Goal: Task Accomplishment & Management: Manage account settings

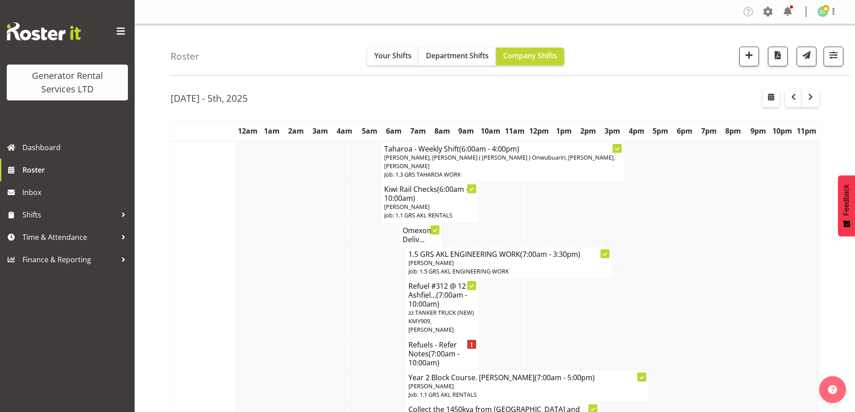
scroll to position [269, 0]
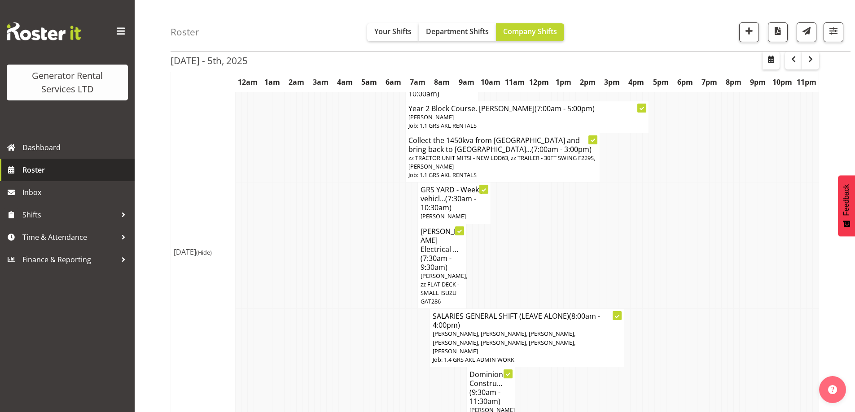
click at [59, 166] on span "Roster" at bounding box center [76, 169] width 108 height 13
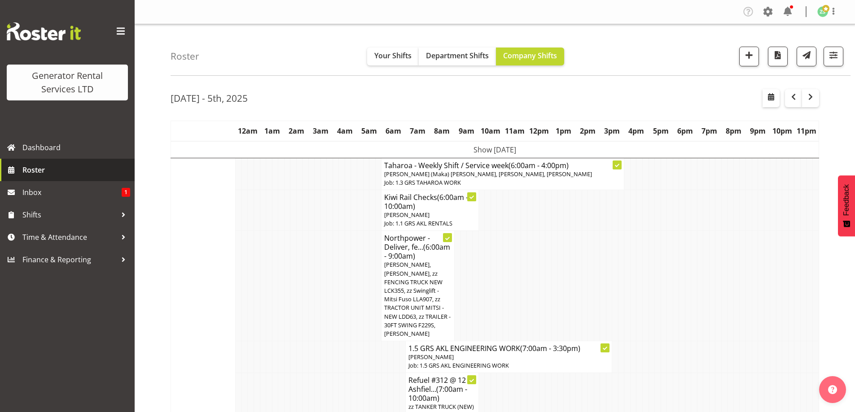
click at [57, 167] on span "Roster" at bounding box center [76, 169] width 108 height 13
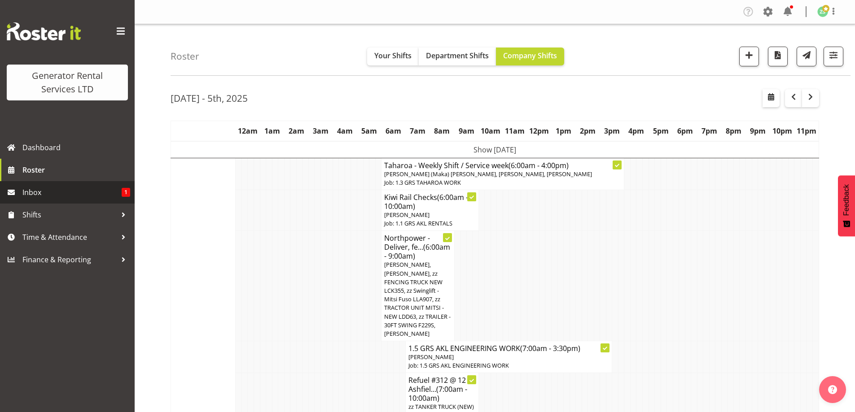
click at [91, 199] on span "Inbox" at bounding box center [71, 192] width 99 height 13
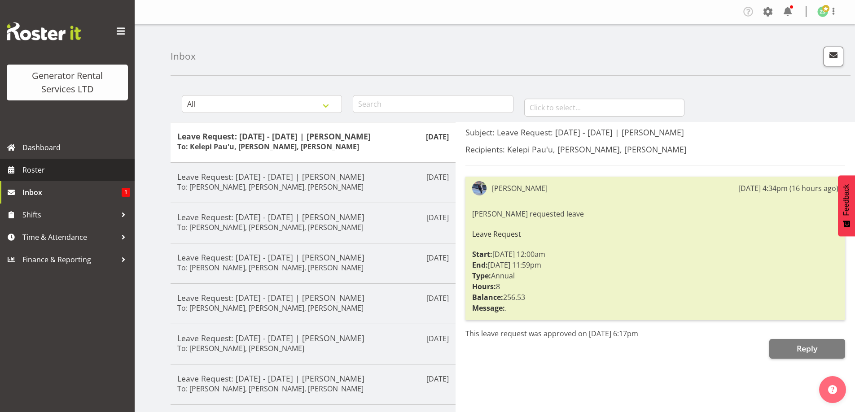
click at [71, 169] on span "Roster" at bounding box center [76, 169] width 108 height 13
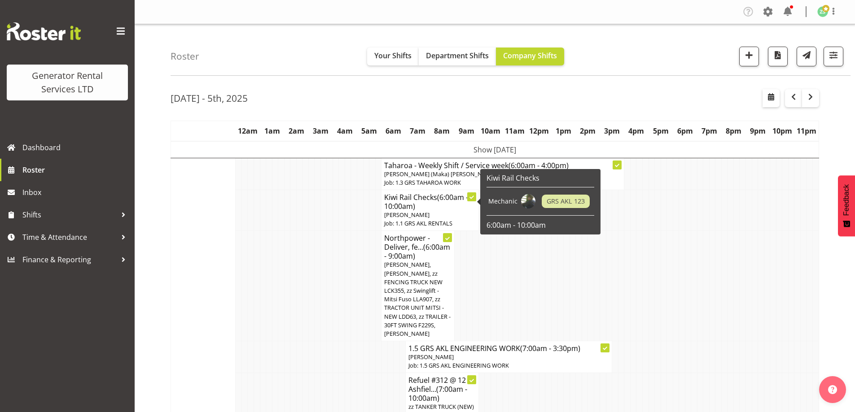
click at [302, 289] on td at bounding box center [305, 286] width 6 height 110
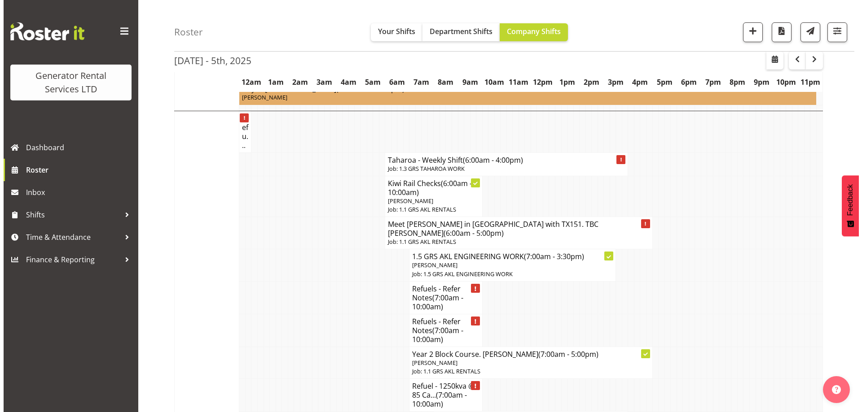
scroll to position [718, 0]
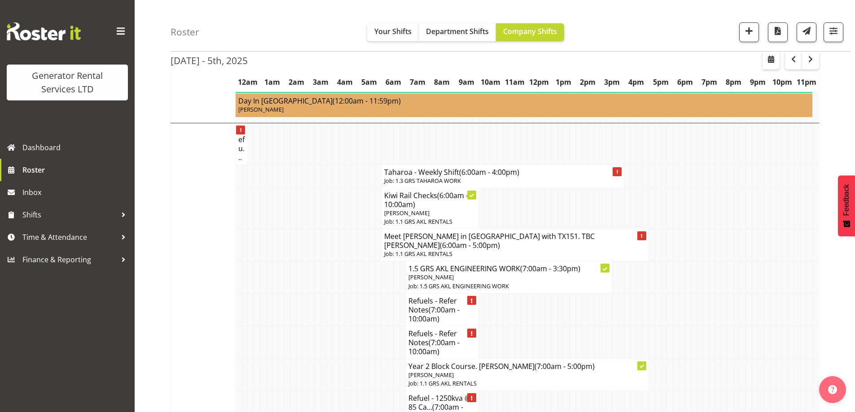
click at [352, 204] on td at bounding box center [354, 208] width 6 height 41
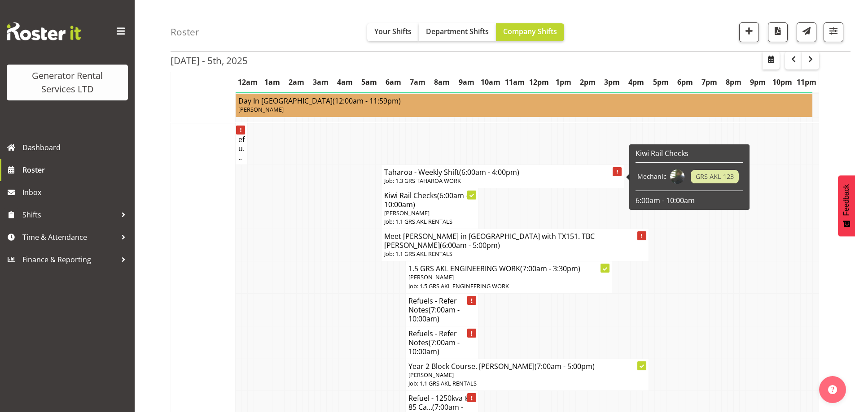
click at [407, 178] on p "Job: 1.3 GRS TAHAROA WORK" at bounding box center [502, 181] width 237 height 9
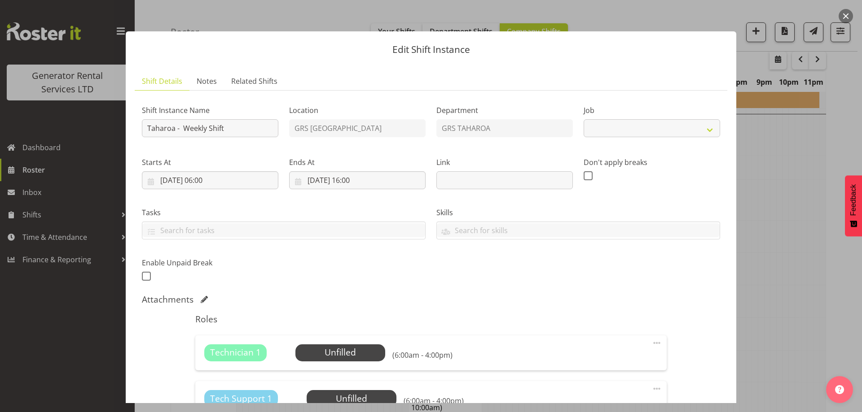
select select "874"
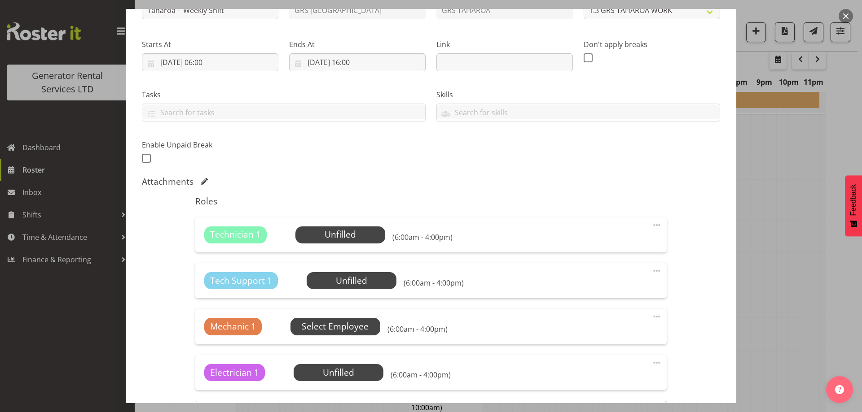
scroll to position [135, 0]
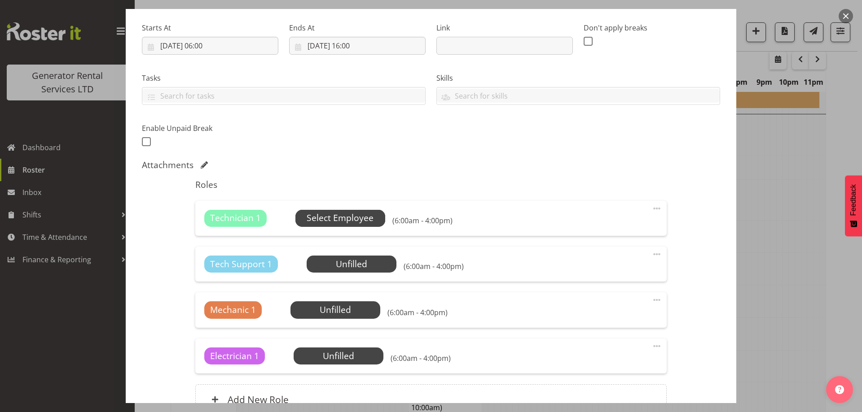
click at [324, 224] on span "Select Employee" at bounding box center [339, 218] width 67 height 13
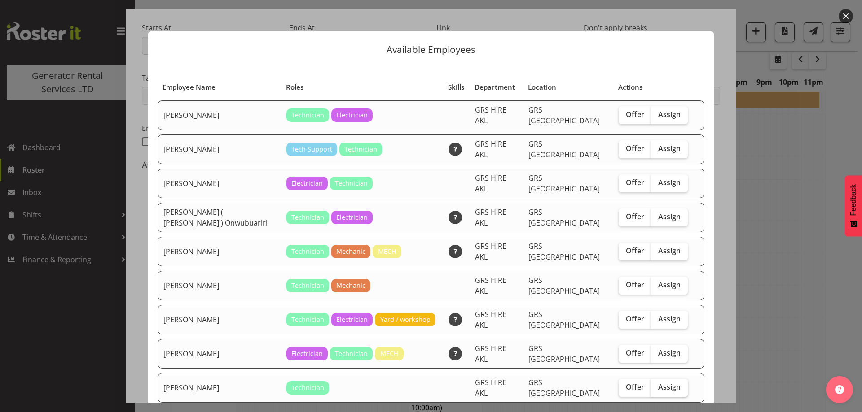
click at [663, 383] on span "Assign" at bounding box center [669, 387] width 22 height 9
click at [656, 385] on input "Assign" at bounding box center [654, 388] width 6 height 6
checkbox input "true"
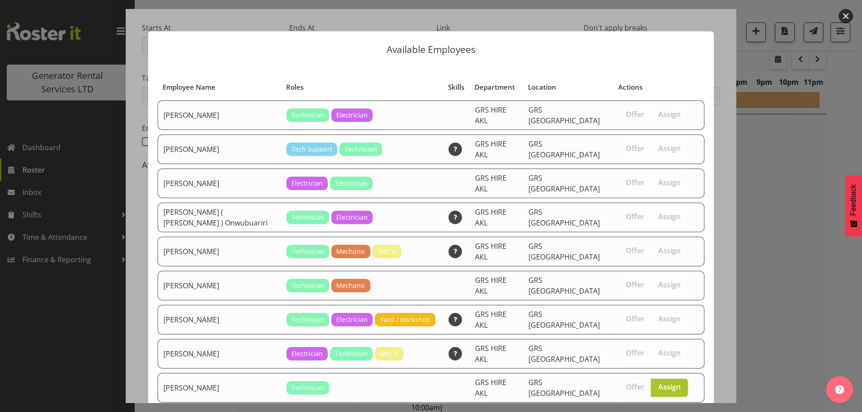
scroll to position [54, 0]
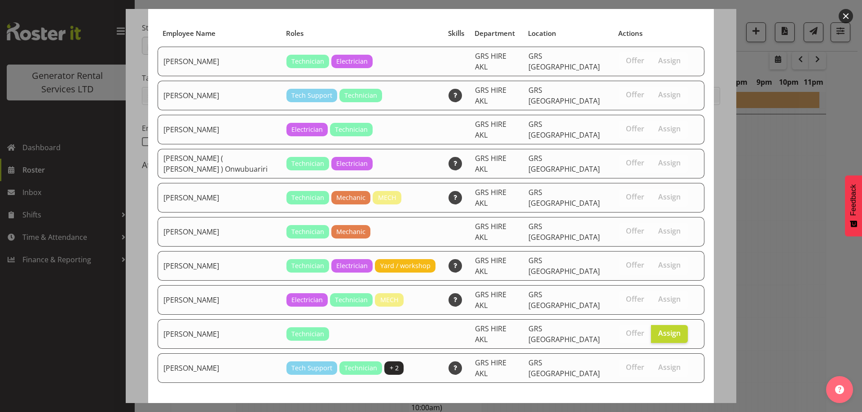
click at [652, 411] on span "Assign Simon Earney" at bounding box center [653, 416] width 91 height 11
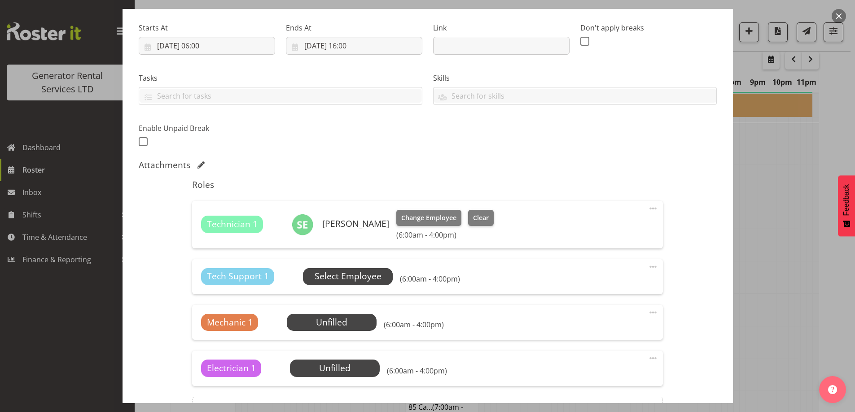
click at [315, 272] on span "Select Employee" at bounding box center [348, 276] width 67 height 13
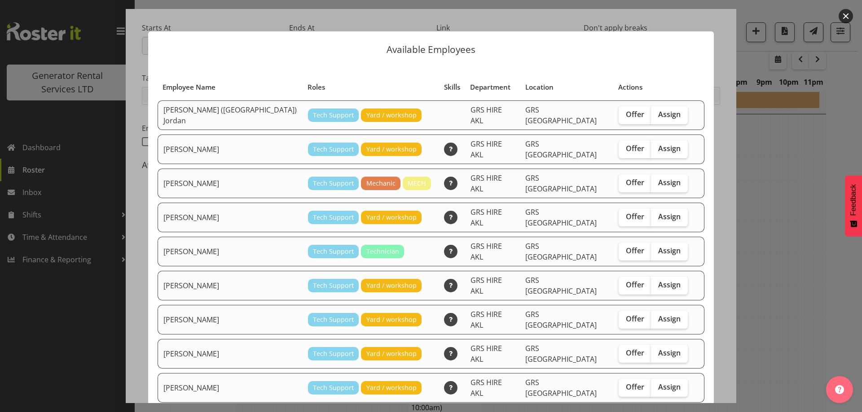
checkbox input "true"
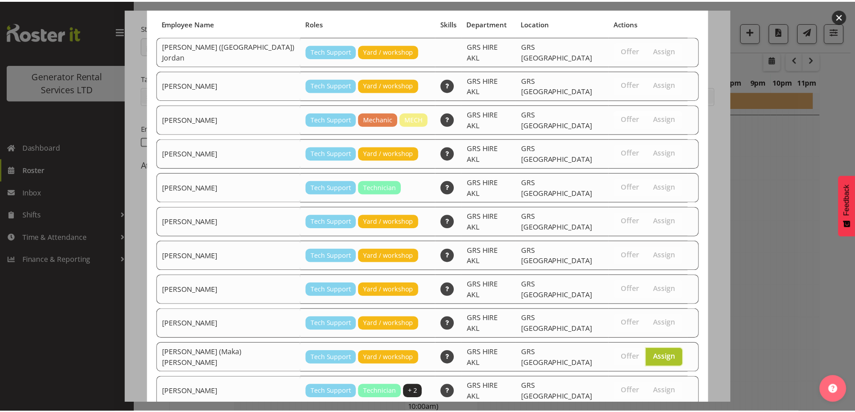
scroll to position [84, 0]
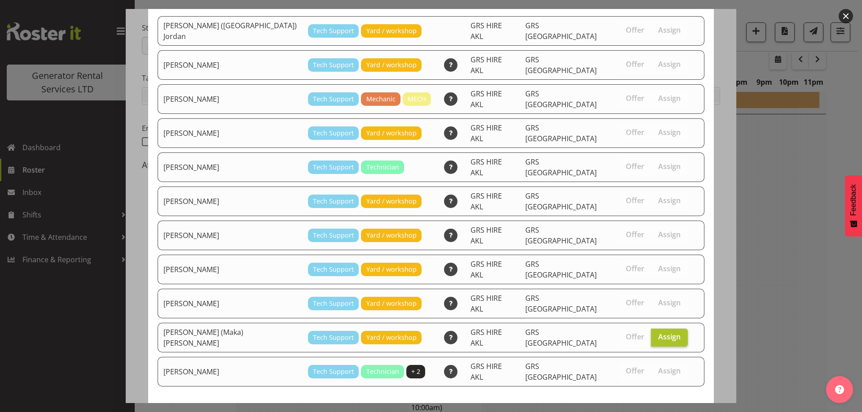
click at [647, 412] on span "Assign Sione (Maka) Fifita" at bounding box center [606, 420] width 184 height 12
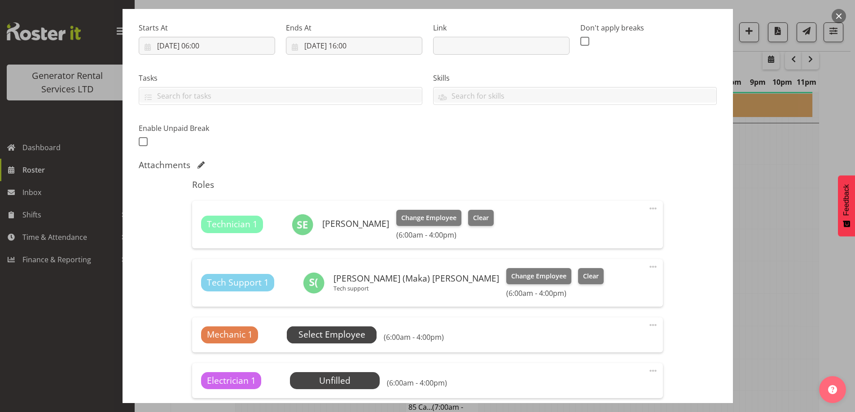
click at [343, 338] on span "Select Employee" at bounding box center [331, 334] width 67 height 13
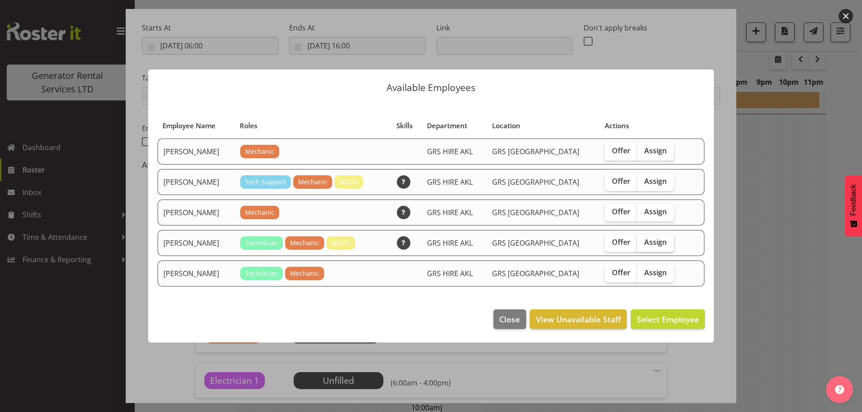
click at [644, 240] on span "Assign" at bounding box center [655, 242] width 22 height 9
click at [642, 240] on input "Assign" at bounding box center [640, 243] width 6 height 6
checkbox input "true"
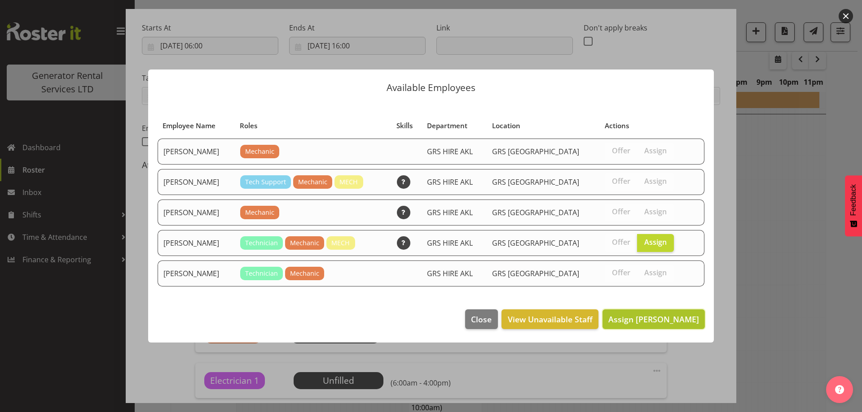
click at [662, 322] on span "Assign Mike Chalmers" at bounding box center [653, 319] width 91 height 11
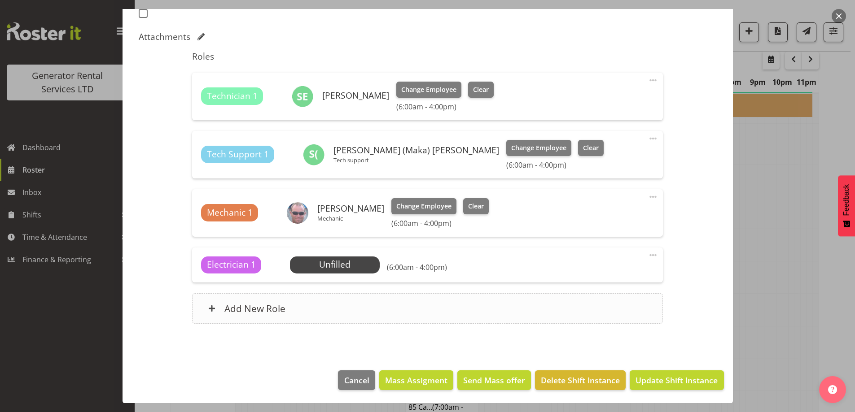
scroll to position [263, 0]
click at [647, 254] on span at bounding box center [652, 254] width 11 height 11
click at [596, 307] on link "Delete" at bounding box center [615, 307] width 86 height 16
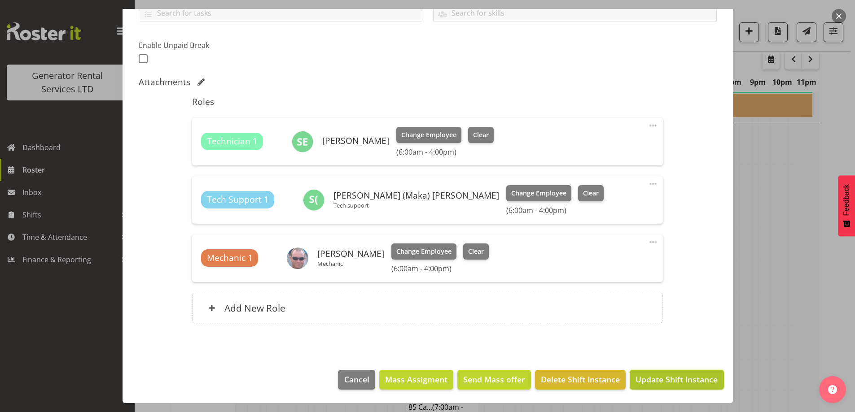
click at [678, 373] on button "Update Shift Instance" at bounding box center [677, 380] width 94 height 20
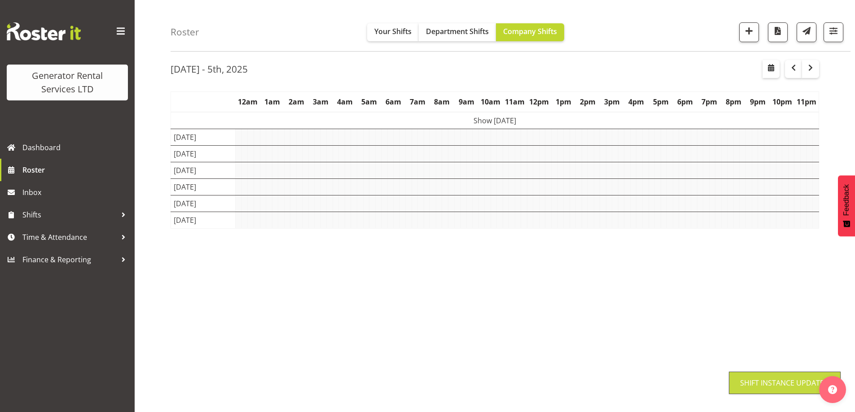
scroll to position [29, 0]
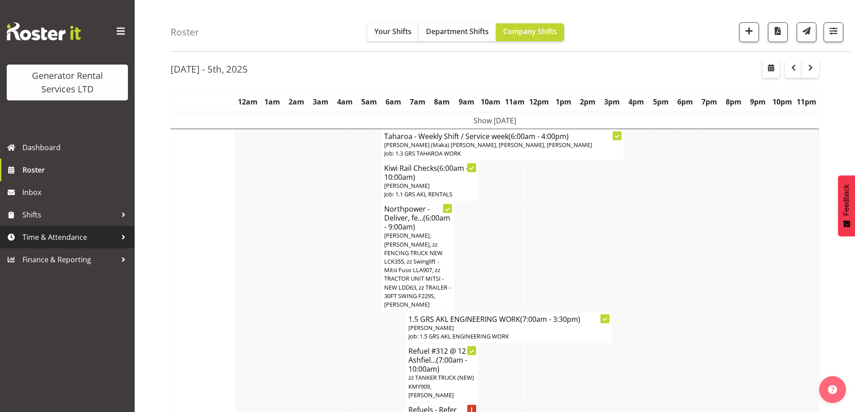
click at [91, 238] on span "Time & Attendance" at bounding box center [69, 237] width 94 height 13
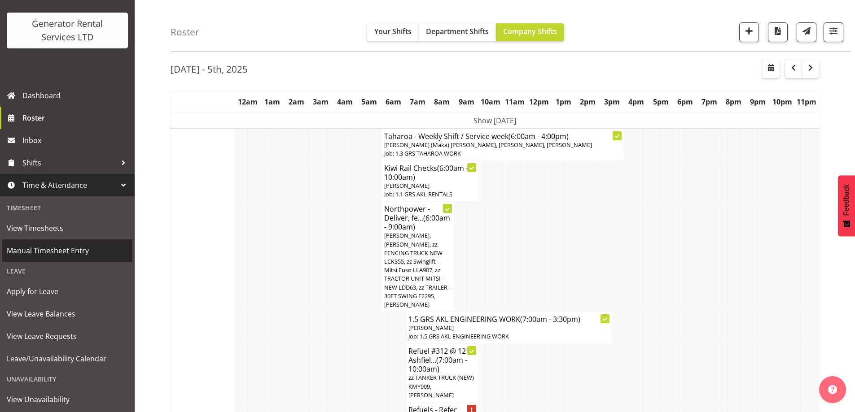
scroll to position [90, 0]
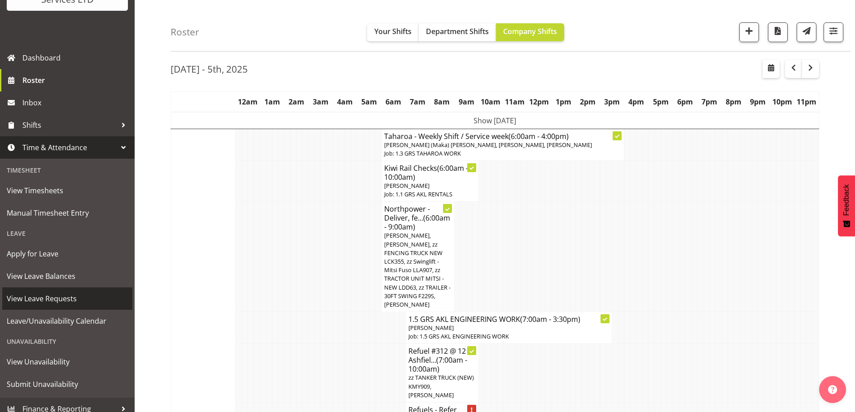
click at [50, 301] on span "View Leave Requests" at bounding box center [67, 298] width 121 height 13
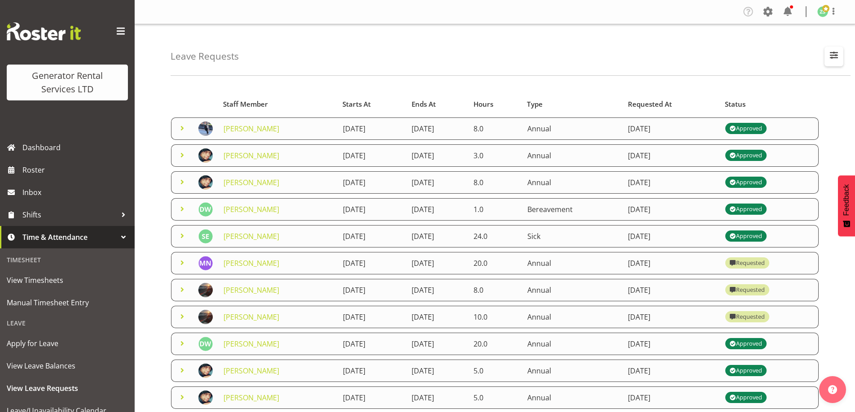
click at [831, 54] on span "button" at bounding box center [834, 55] width 12 height 12
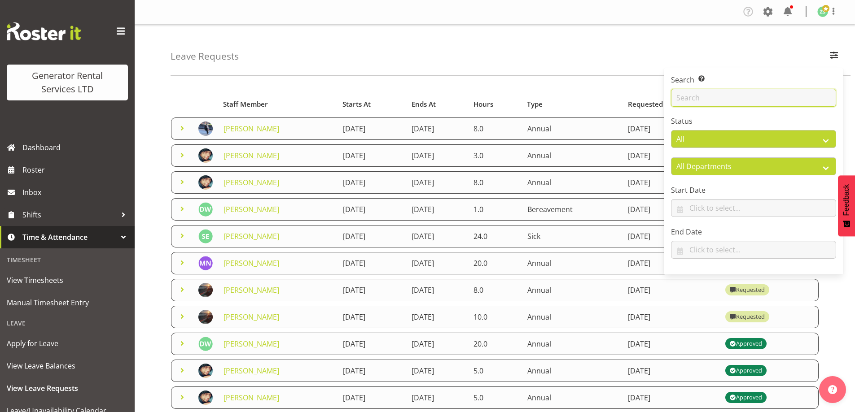
click at [746, 95] on input "text" at bounding box center [753, 98] width 165 height 18
type input "zac"
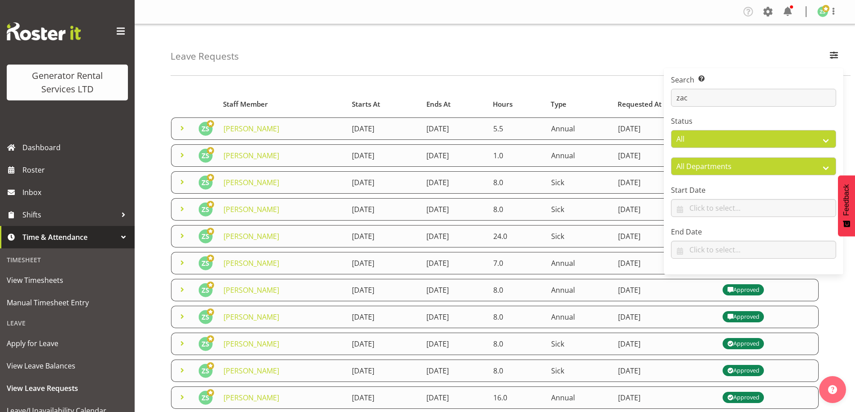
click at [551, 71] on div "Leave Requests Search Search for a particular employee zac Status All Approved …" at bounding box center [511, 50] width 680 height 52
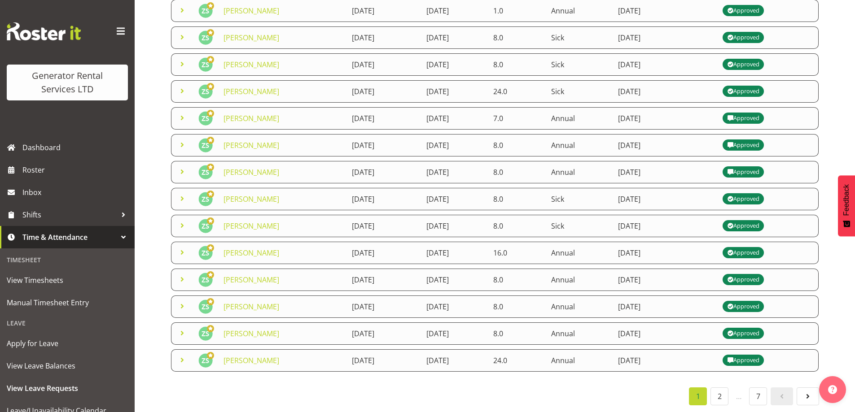
scroll to position [152, 0]
click at [735, 355] on span at bounding box center [730, 360] width 11 height 11
click at [180, 357] on span at bounding box center [182, 360] width 11 height 11
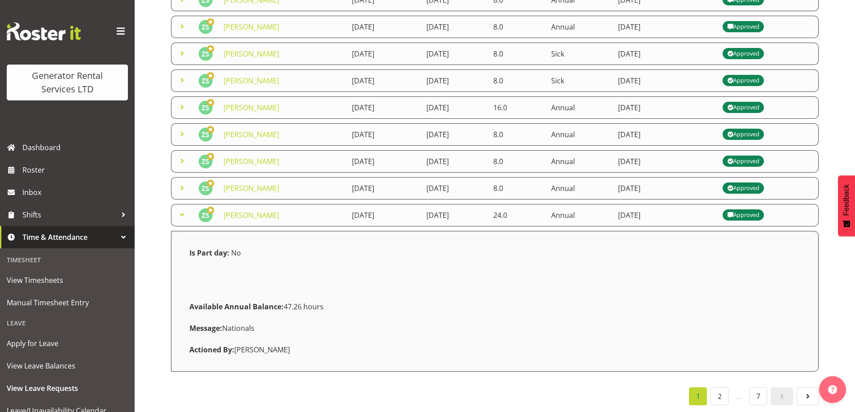
scroll to position [297, 0]
click at [41, 176] on span "Roster" at bounding box center [76, 169] width 108 height 13
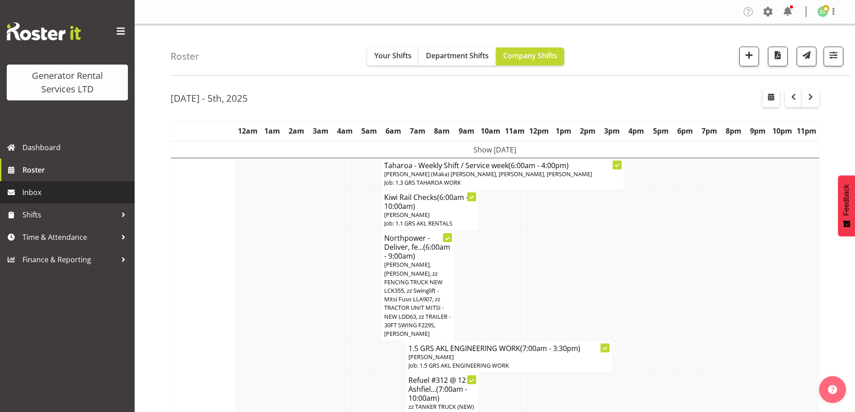
click at [60, 183] on link "Inbox" at bounding box center [67, 192] width 135 height 22
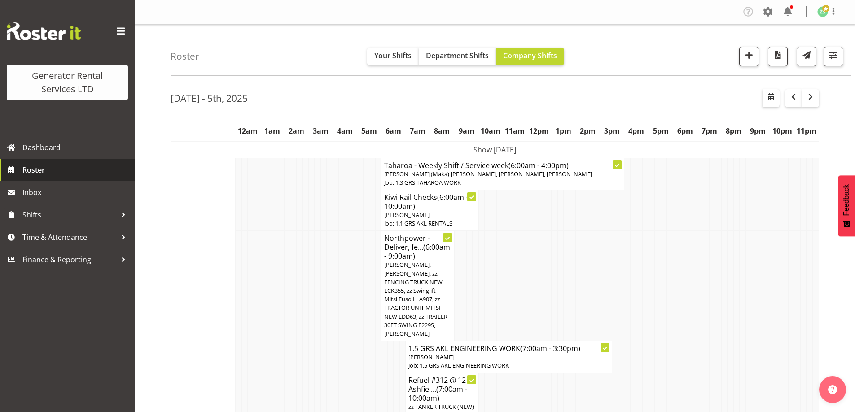
click at [60, 170] on span "Roster" at bounding box center [76, 169] width 108 height 13
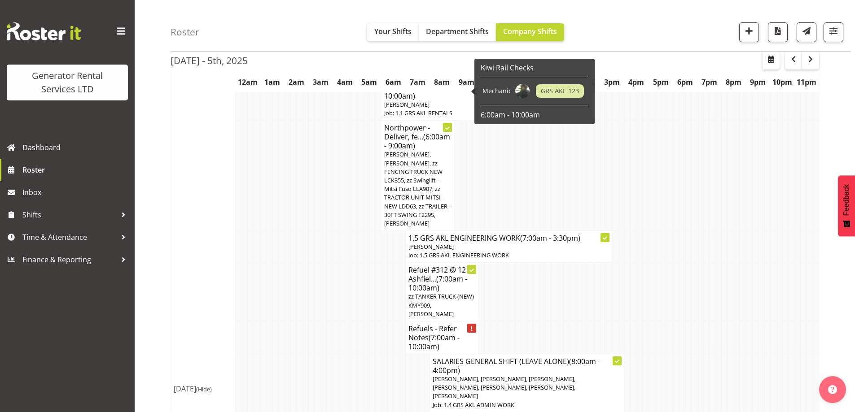
scroll to position [90, 0]
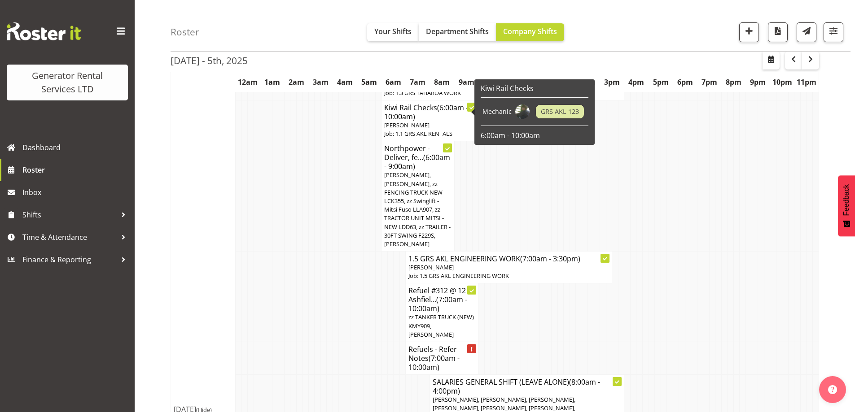
click at [241, 348] on td at bounding box center [244, 358] width 6 height 33
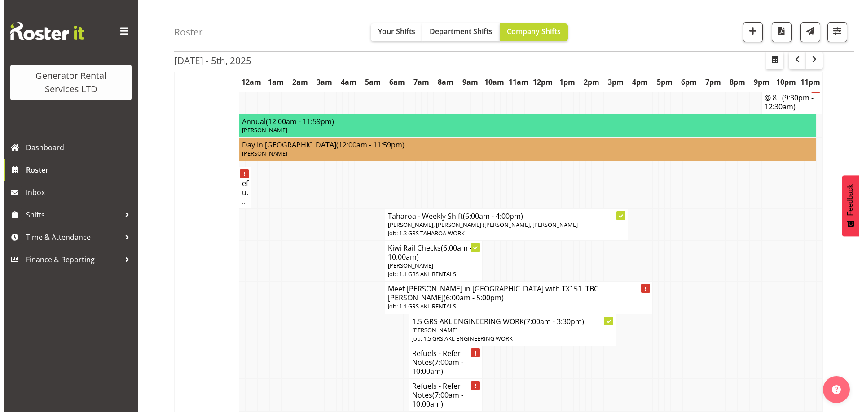
scroll to position [718, 0]
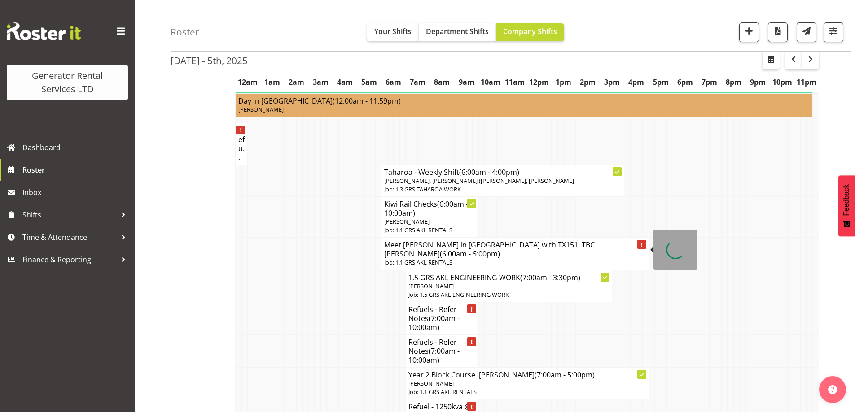
click at [411, 249] on h4 "Meet [PERSON_NAME] in [GEOGRAPHIC_DATA] with TX151. TBC [PERSON_NAME] (6:00am -…" at bounding box center [514, 250] width 261 height 18
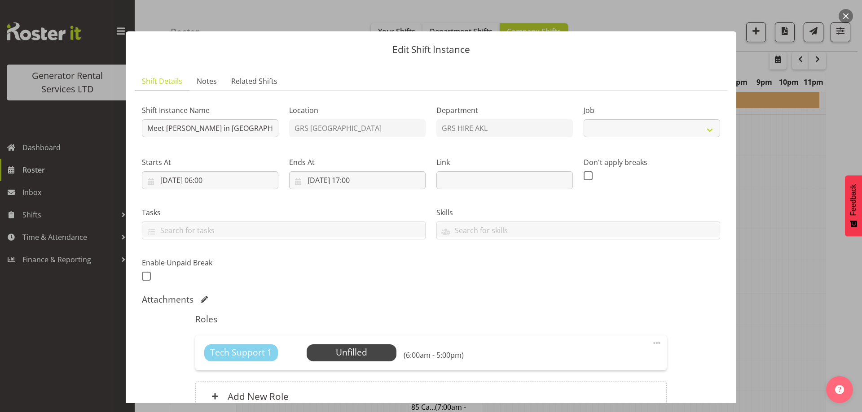
select select "9"
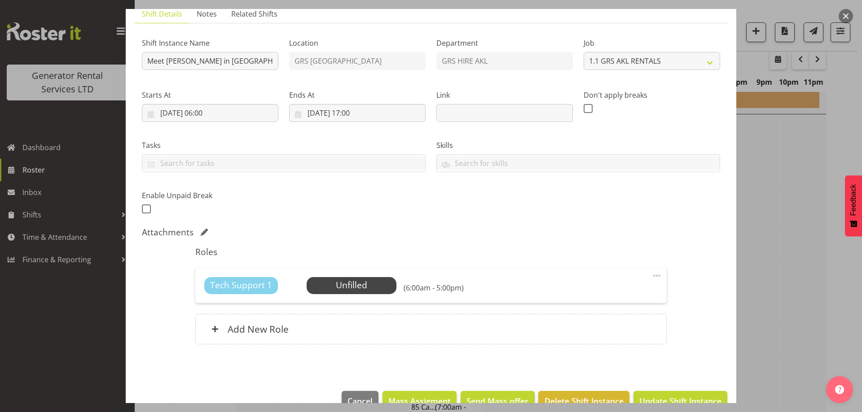
scroll to position [88, 0]
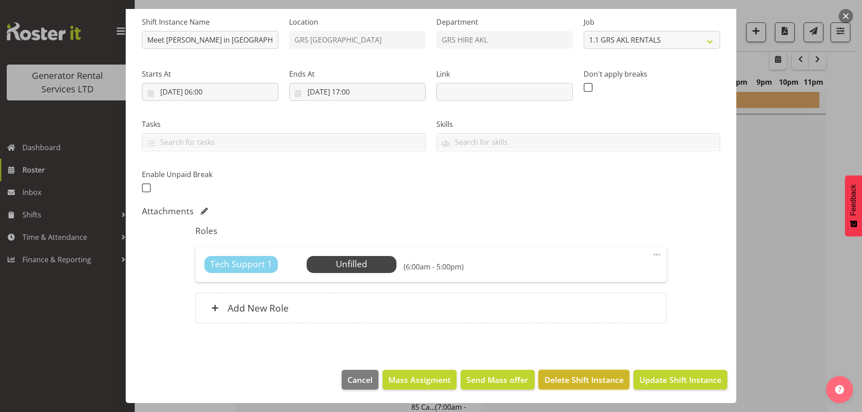
click at [581, 388] on button "Delete Shift Instance" at bounding box center [583, 380] width 91 height 20
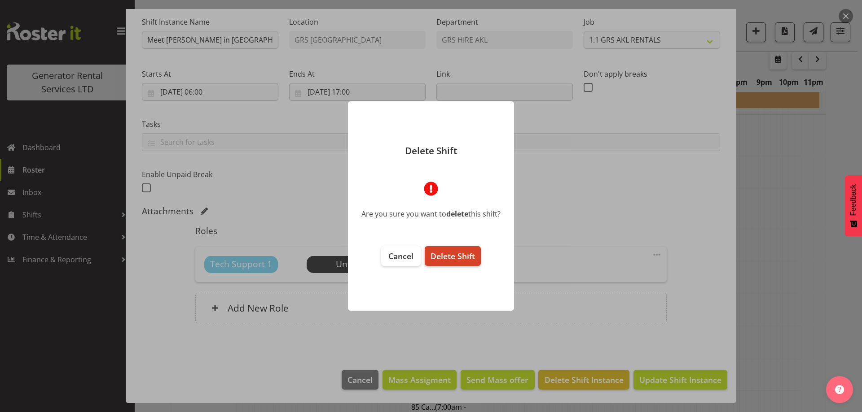
click at [473, 254] on span "Delete Shift" at bounding box center [452, 256] width 44 height 11
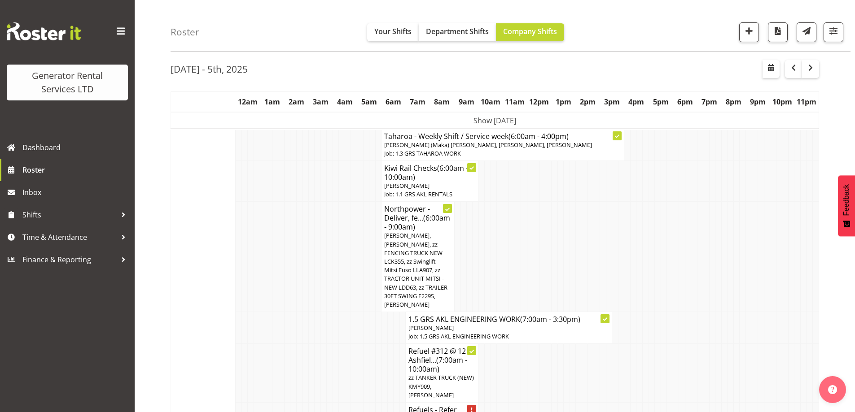
scroll to position [718, 0]
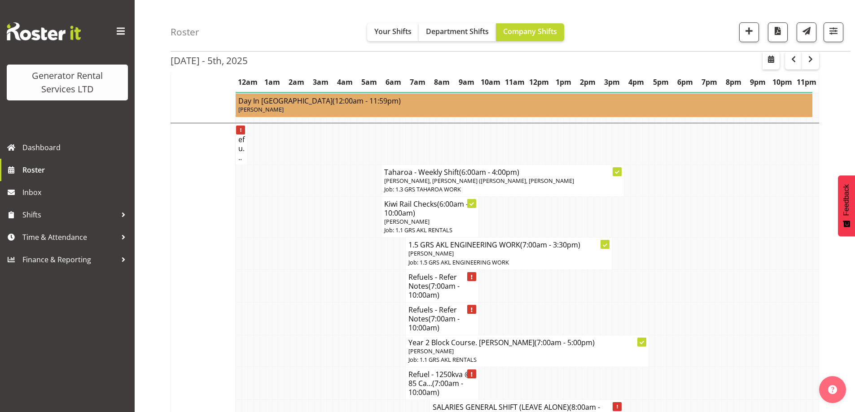
click at [364, 327] on td at bounding box center [366, 318] width 6 height 33
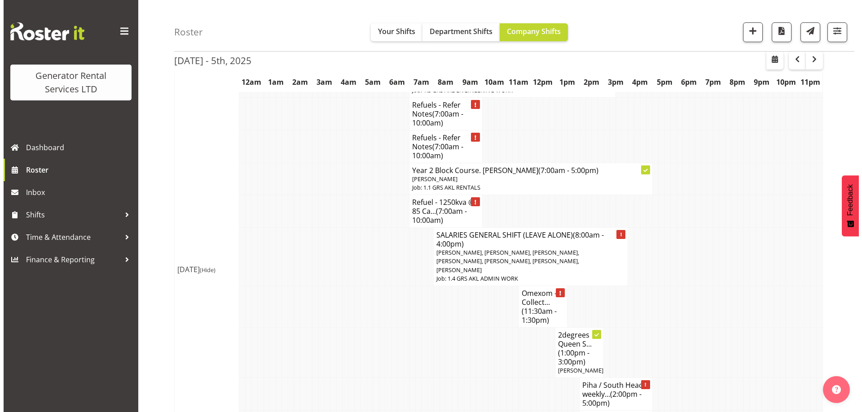
scroll to position [897, 0]
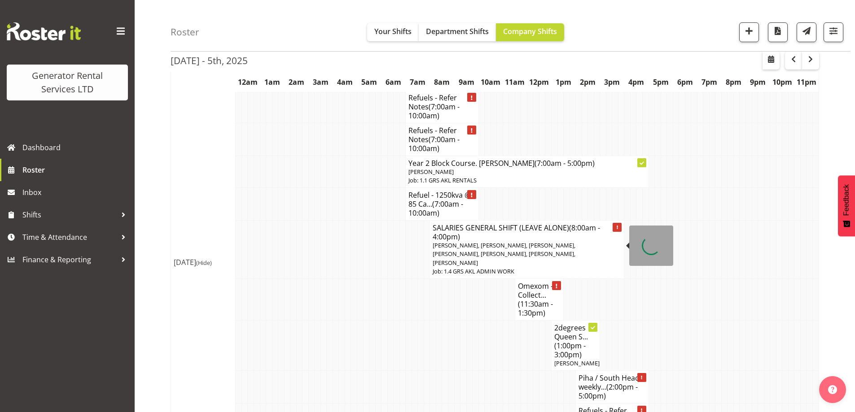
click at [457, 246] on span "[PERSON_NAME], [PERSON_NAME], [PERSON_NAME], [PERSON_NAME], [PERSON_NAME], [PER…" at bounding box center [504, 253] width 143 height 25
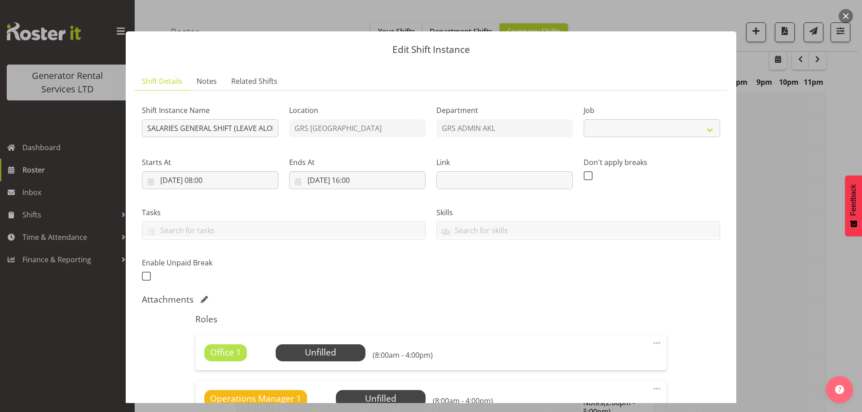
select select "875"
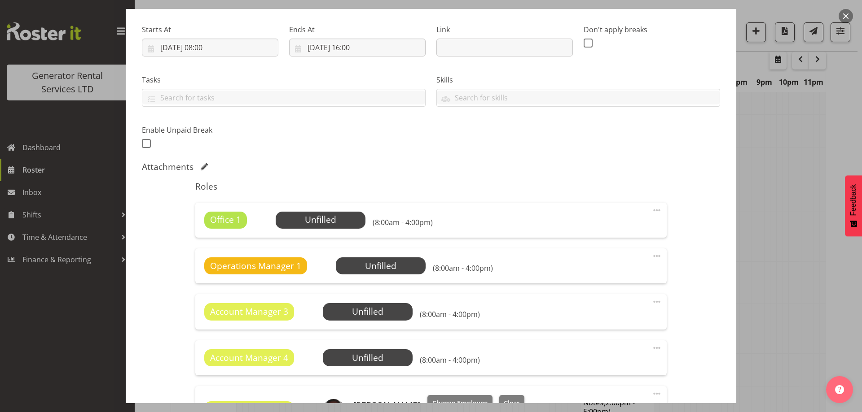
scroll to position [179, 0]
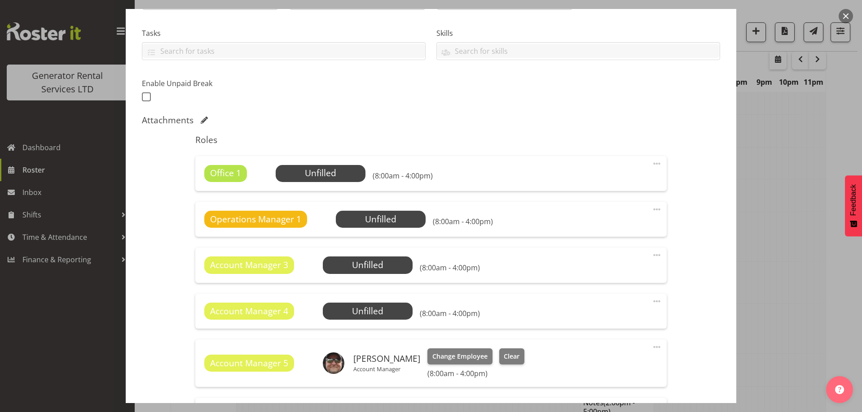
click at [651, 162] on span at bounding box center [656, 163] width 11 height 11
click at [605, 223] on link "Delete" at bounding box center [619, 216] width 86 height 16
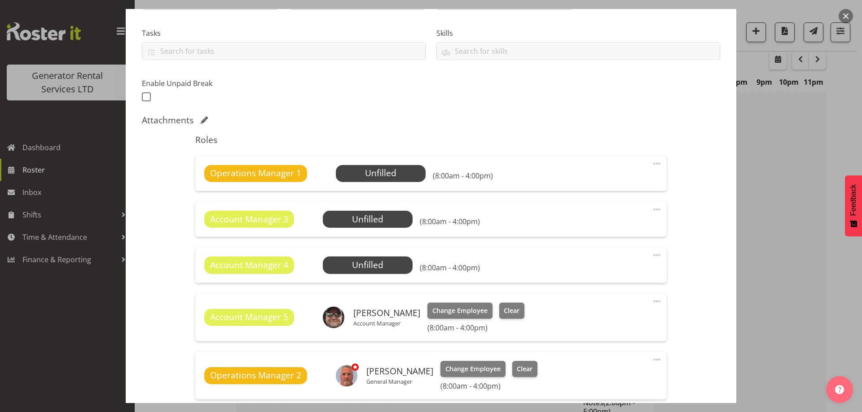
click at [652, 169] on div at bounding box center [656, 164] width 11 height 12
click at [628, 214] on link "Delete" at bounding box center [619, 216] width 86 height 16
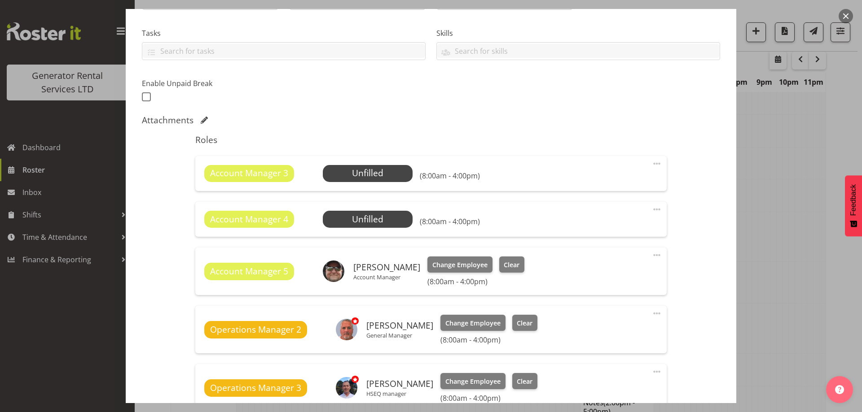
click at [651, 163] on span at bounding box center [656, 163] width 11 height 11
click at [627, 212] on link "Delete" at bounding box center [619, 216] width 86 height 16
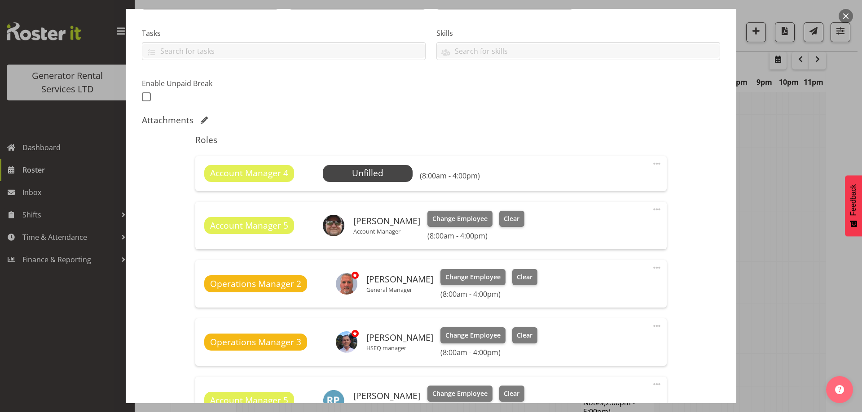
click at [651, 165] on span at bounding box center [656, 163] width 11 height 11
click at [627, 216] on link "Delete" at bounding box center [619, 216] width 86 height 16
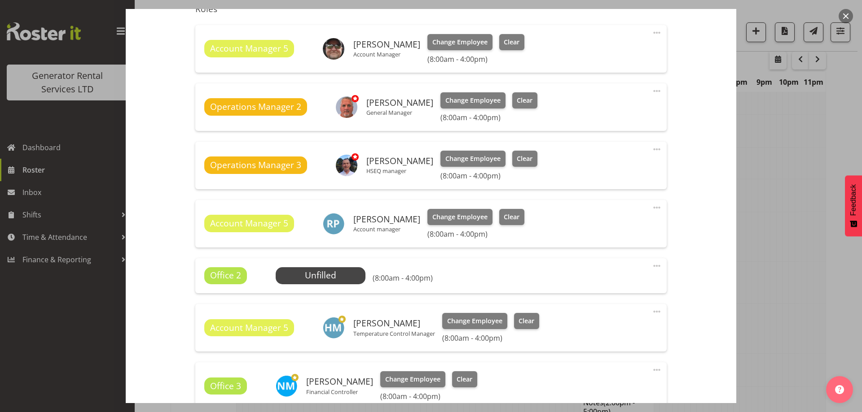
scroll to position [404, 0]
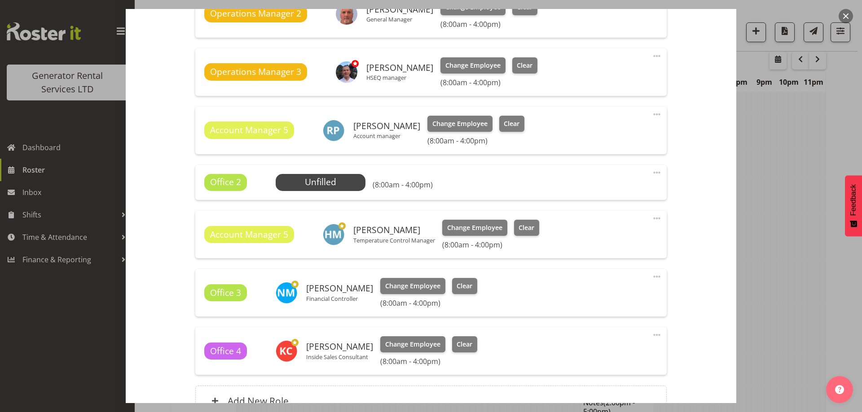
click at [651, 172] on span at bounding box center [656, 172] width 11 height 11
click at [632, 225] on link "Delete" at bounding box center [619, 225] width 86 height 16
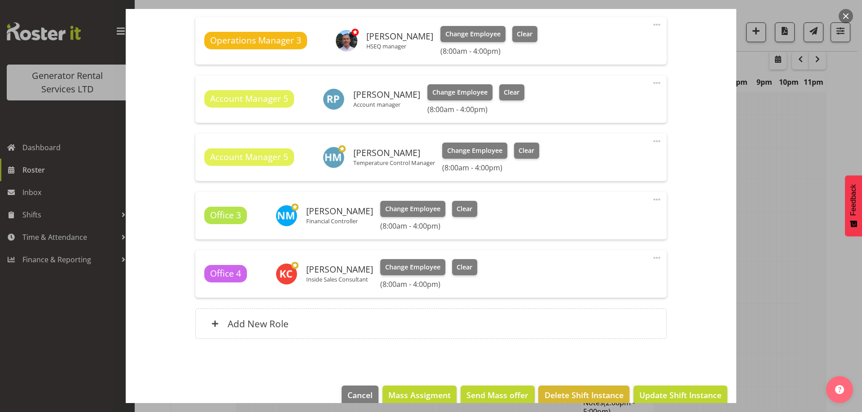
scroll to position [451, 0]
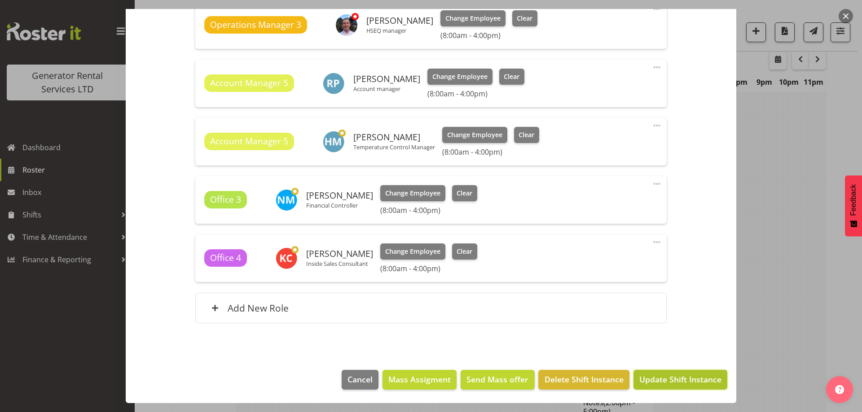
click at [662, 377] on span "Update Shift Instance" at bounding box center [680, 380] width 82 height 12
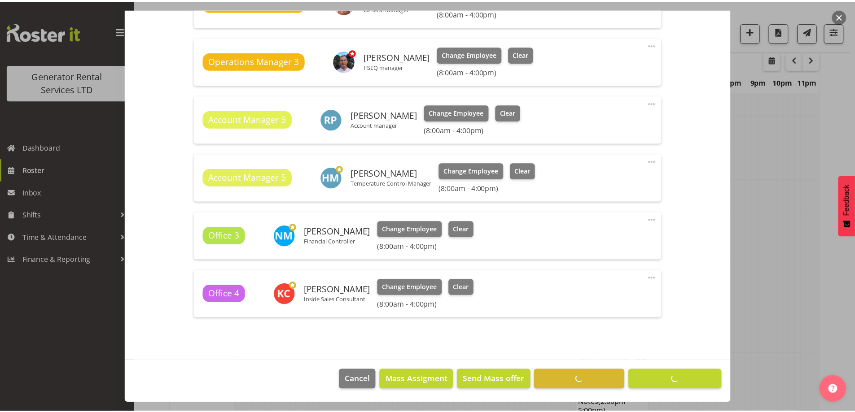
scroll to position [29, 0]
